Goal: Task Accomplishment & Management: Use online tool/utility

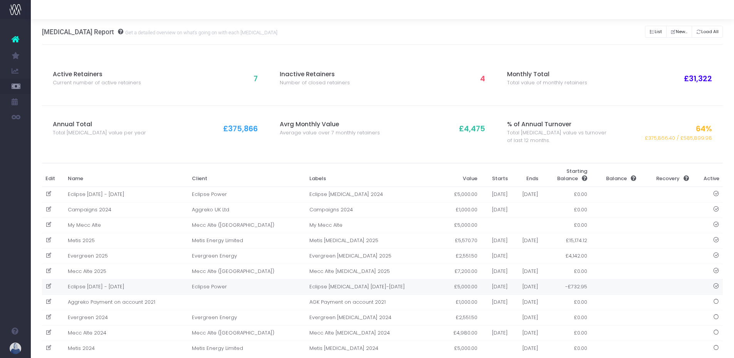
click at [121, 288] on td "Eclipse Apr 2025 - Mar 2026" at bounding box center [126, 286] width 124 height 15
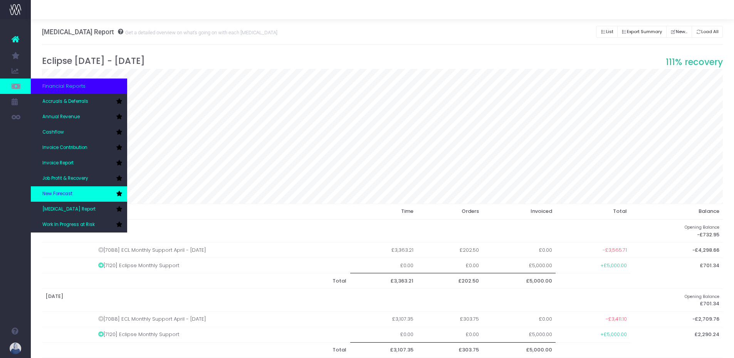
click at [66, 193] on span "New Forecast" at bounding box center [57, 194] width 30 height 7
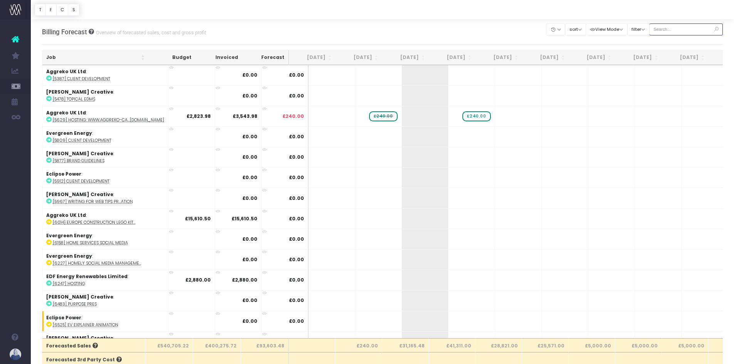
click at [702, 25] on input "text" at bounding box center [686, 29] width 74 height 12
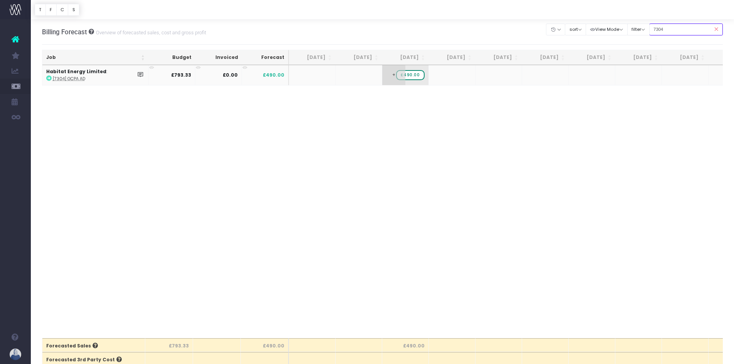
type input "7304"
click at [393, 74] on span "+" at bounding box center [393, 75] width 23 height 20
click at [393, 73] on span "+" at bounding box center [393, 75] width 23 height 20
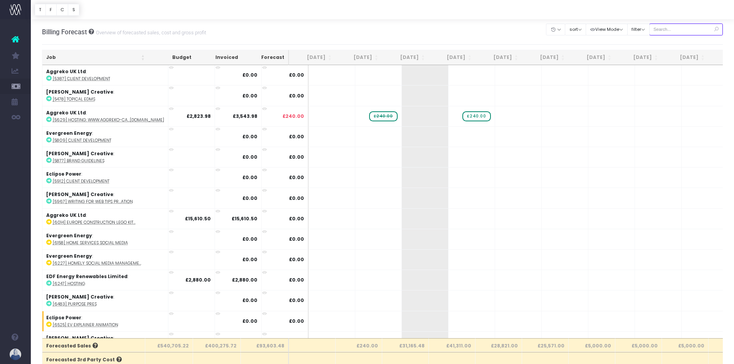
click at [692, 30] on input "text" at bounding box center [686, 29] width 74 height 12
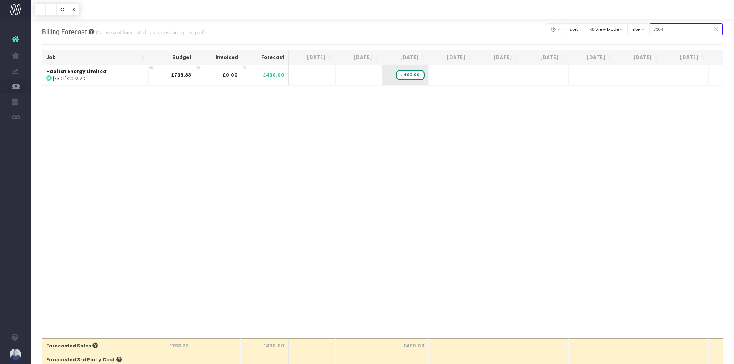
type input "7304"
click at [414, 75] on span "£490.00" at bounding box center [410, 75] width 28 height 10
click at [393, 74] on span "+" at bounding box center [393, 75] width 23 height 20
click at [414, 76] on span "£490.00" at bounding box center [410, 75] width 28 height 10
click at [393, 74] on span "+" at bounding box center [393, 75] width 23 height 20
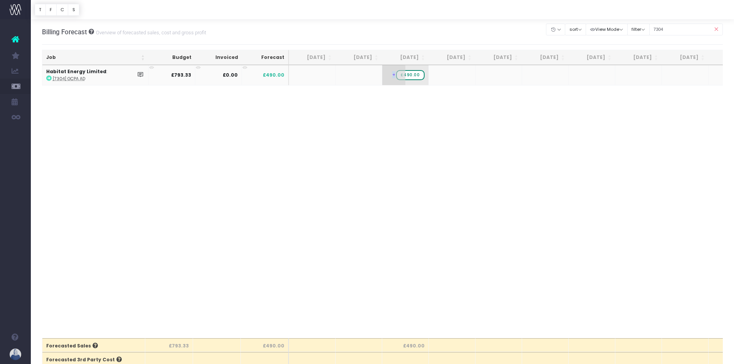
click at [393, 74] on span "+" at bounding box center [393, 75] width 23 height 20
click at [393, 74] on input "303.33000000000004" at bounding box center [405, 75] width 39 height 15
type input "793.33"
click at [407, 72] on span "£490.00" at bounding box center [410, 73] width 28 height 10
click at [417, 73] on span "£490.00" at bounding box center [410, 73] width 28 height 10
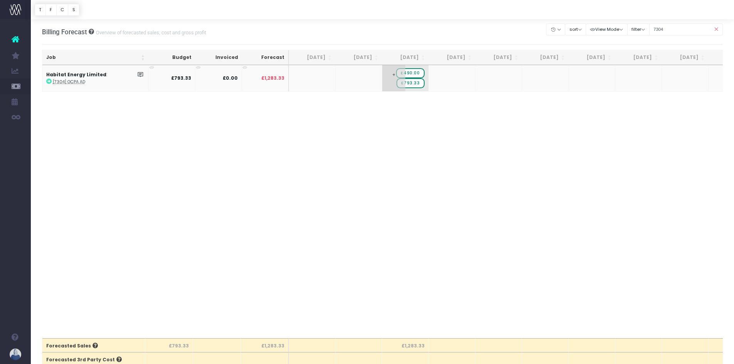
click at [417, 73] on span "£490.00" at bounding box center [410, 73] width 28 height 10
click at [439, 126] on body "Oh my... this is bad. [PERSON_NAME] wasn't able to load this page. Please conta…" at bounding box center [367, 182] width 734 height 364
